Goal: Transaction & Acquisition: Purchase product/service

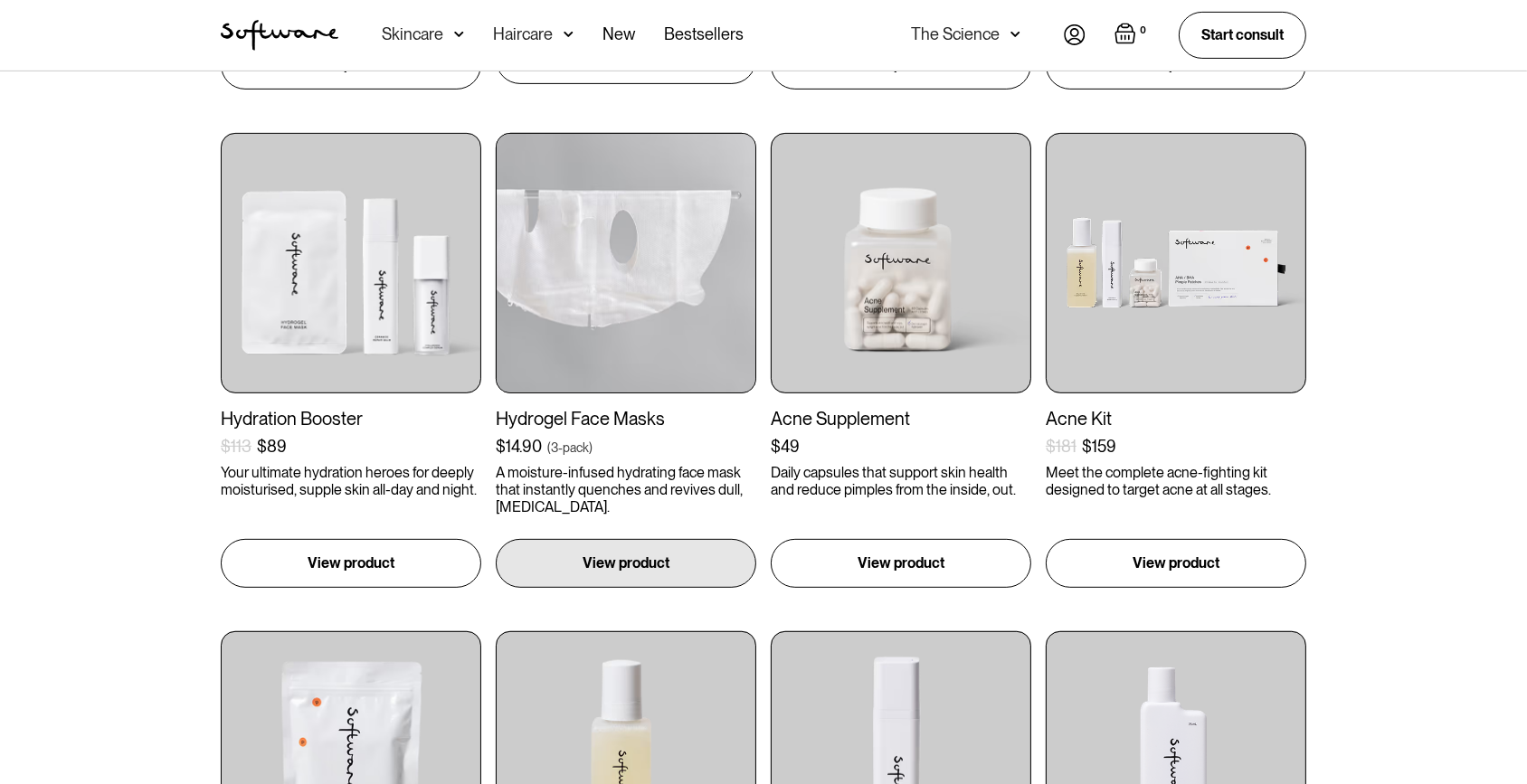
scroll to position [905, 0]
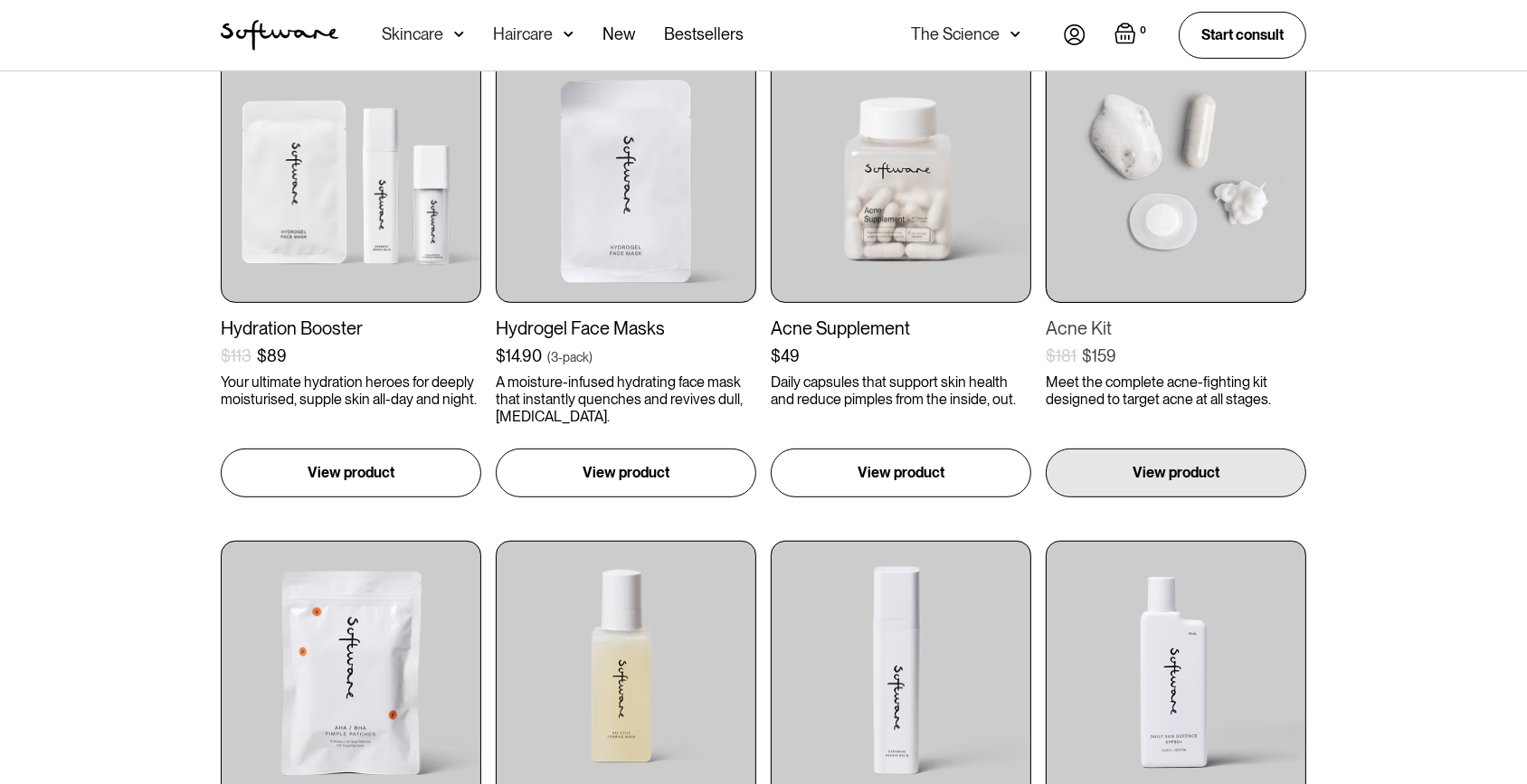
click at [1120, 249] on img at bounding box center [1176, 172] width 260 height 260
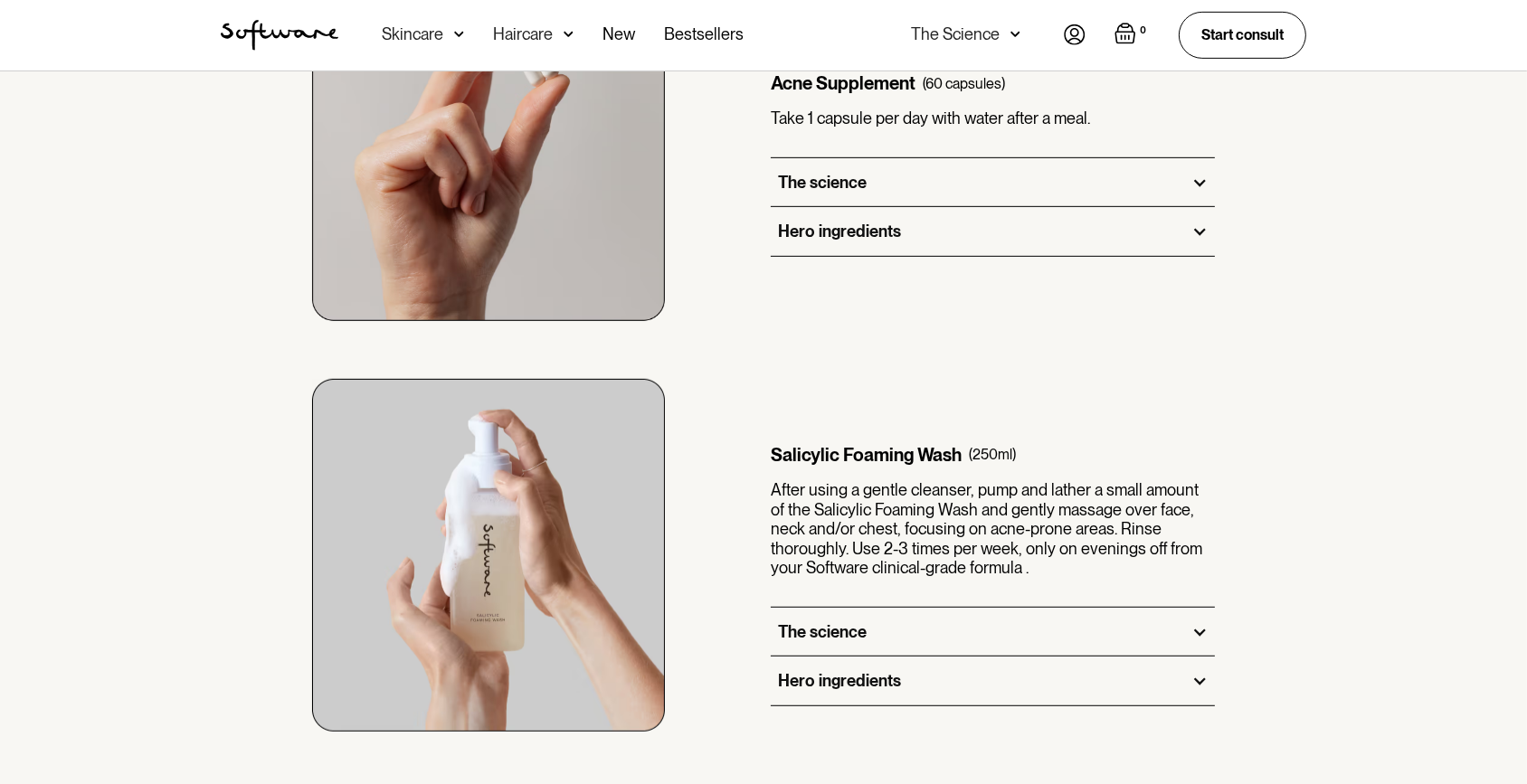
scroll to position [905, 0]
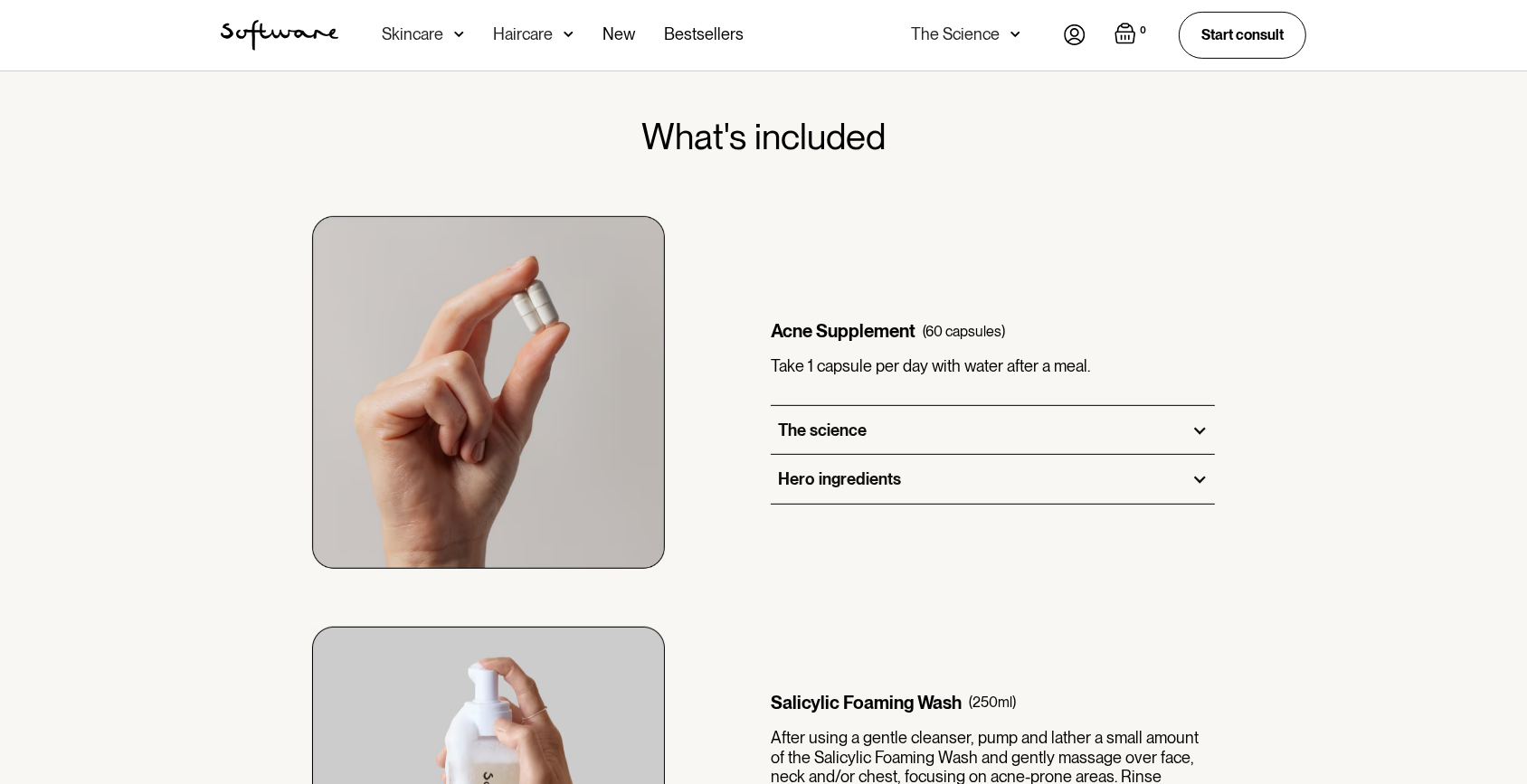
click at [850, 479] on div "Hero ingredients" at bounding box center [840, 479] width 123 height 20
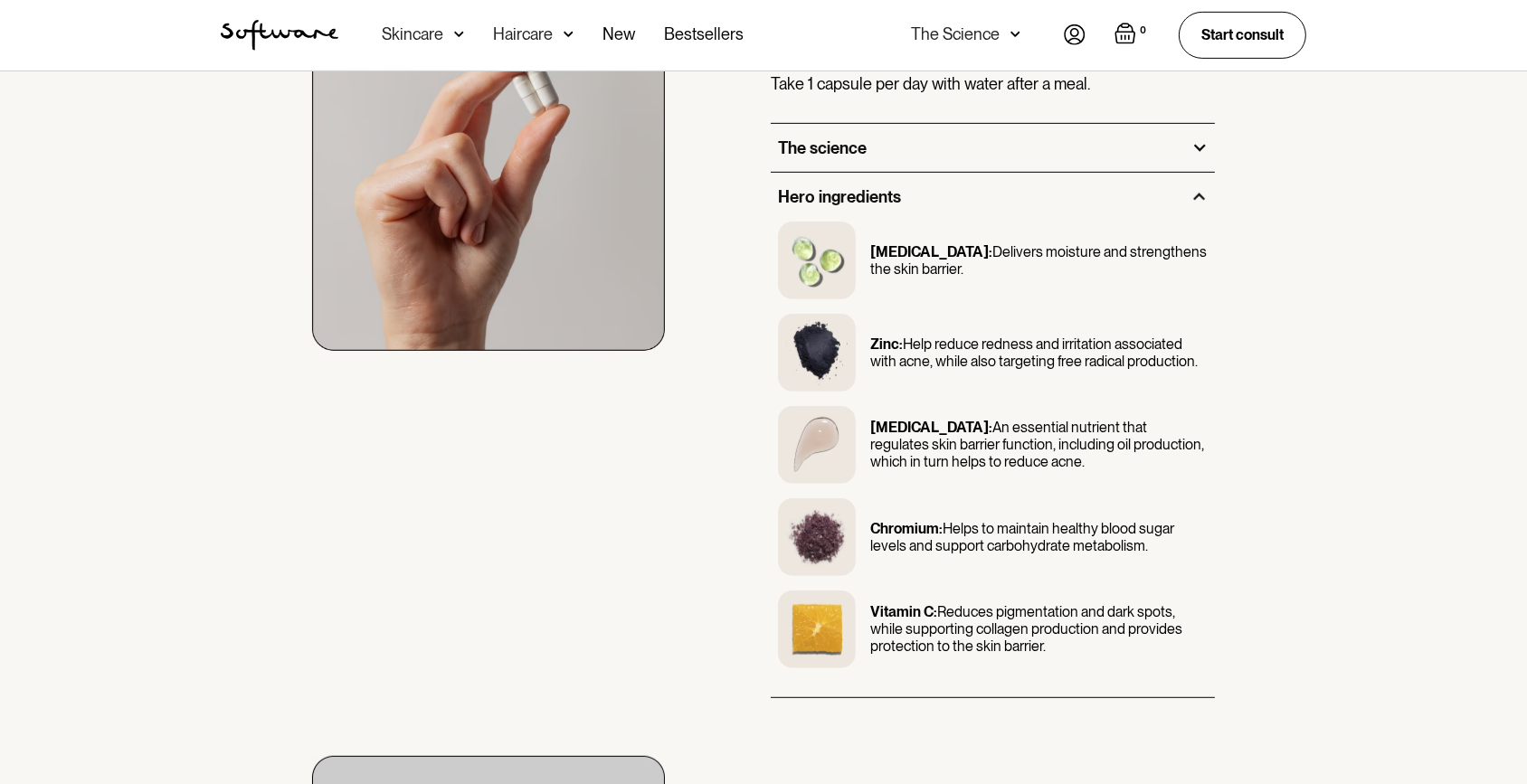
scroll to position [1151, 0]
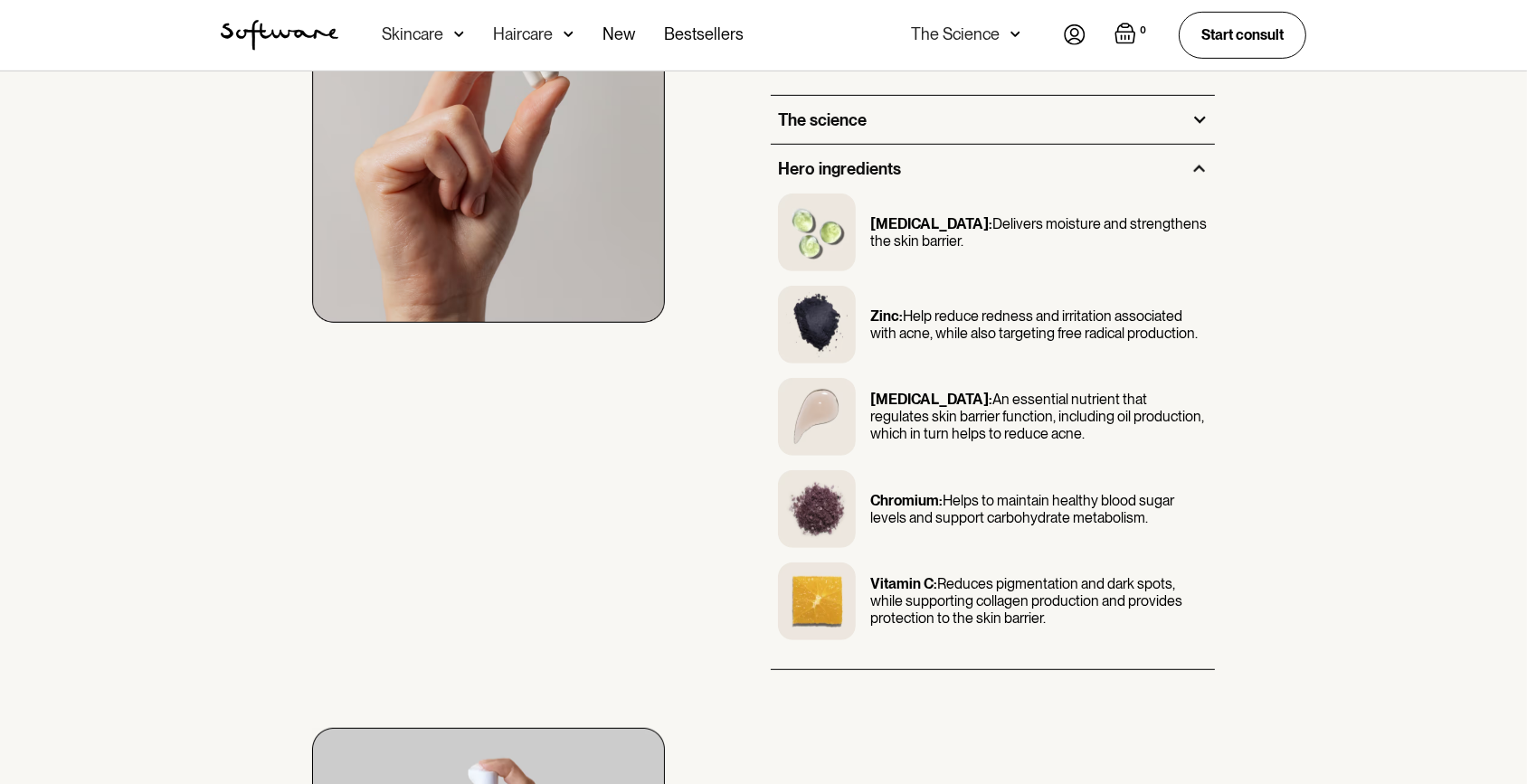
click at [920, 123] on div "The science" at bounding box center [992, 120] width 444 height 48
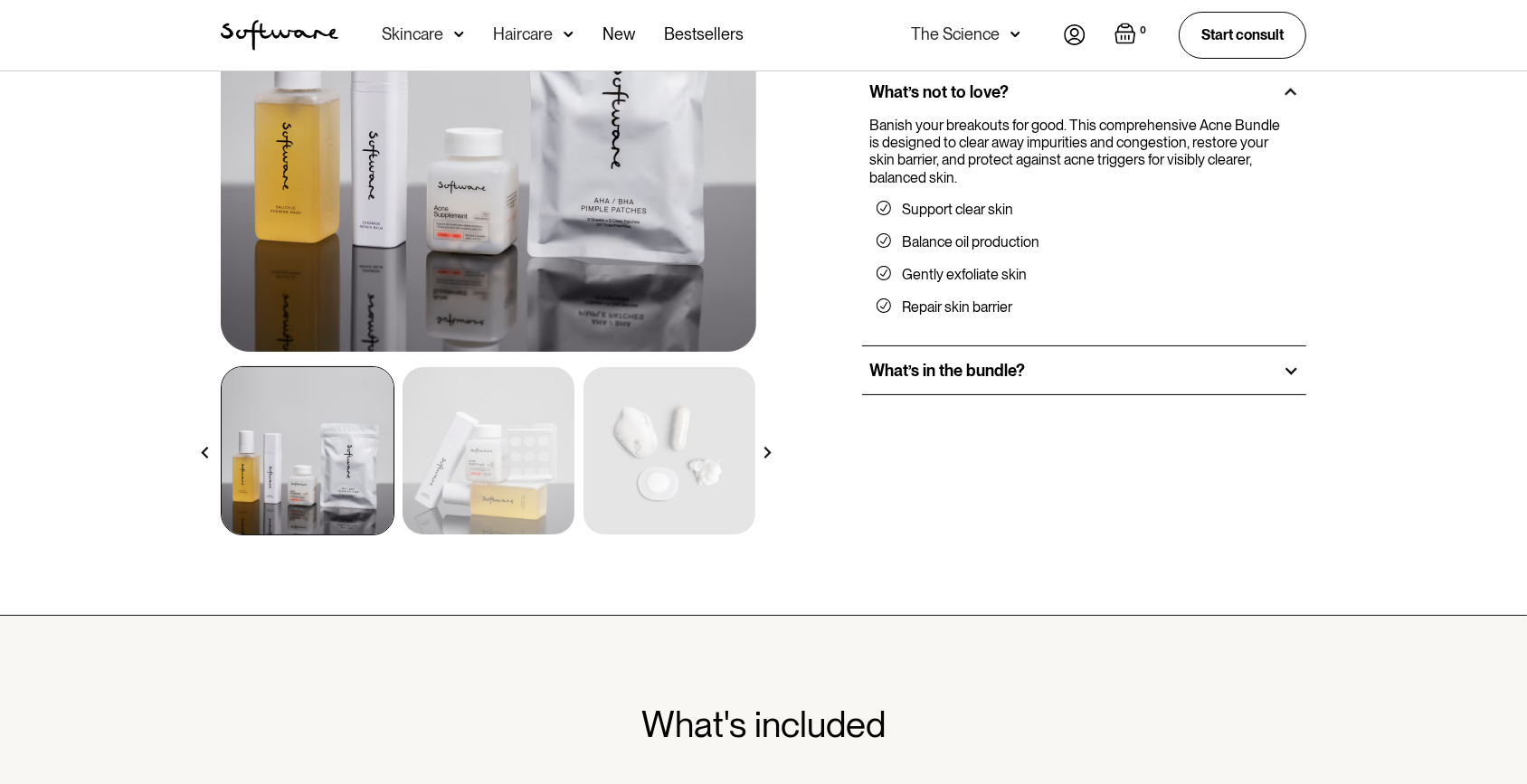
scroll to position [0, 0]
